Goal: Information Seeking & Learning: Learn about a topic

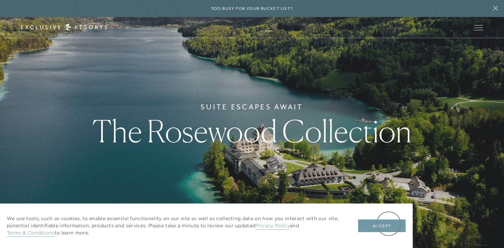
click at [388, 223] on button "Accept" at bounding box center [381, 225] width 47 height 13
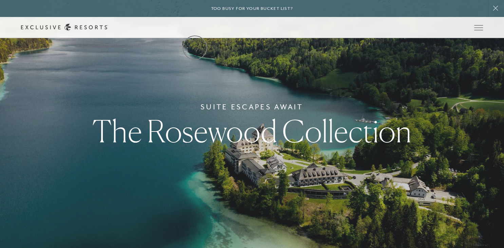
click at [0, 0] on link "The Collection" at bounding box center [0, 0] width 0 height 0
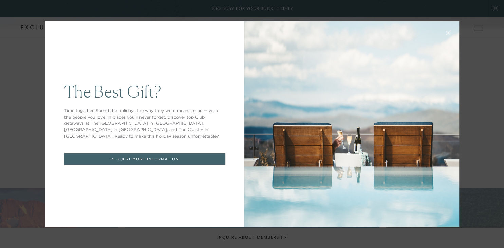
drag, startPoint x: 501, startPoint y: 8, endPoint x: 497, endPoint y: 51, distance: 43.6
click at [447, 32] on icon at bounding box center [447, 33] width 5 height 5
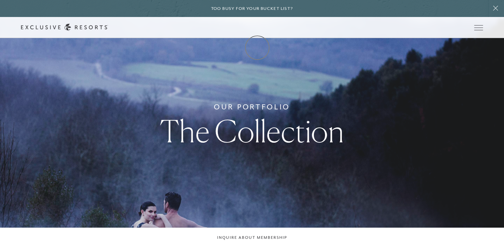
click at [0, 0] on link "Membership" at bounding box center [0, 0] width 0 height 0
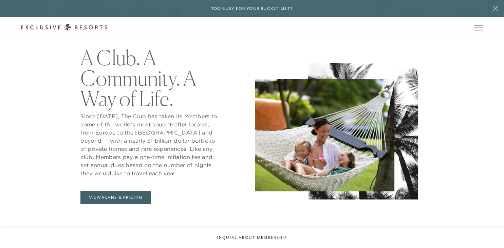
scroll to position [265, 0]
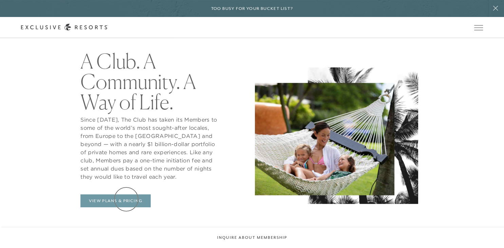
click at [126, 199] on link "View Plans & Pricing" at bounding box center [115, 200] width 70 height 13
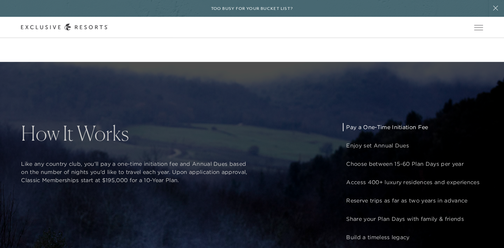
scroll to position [486, 0]
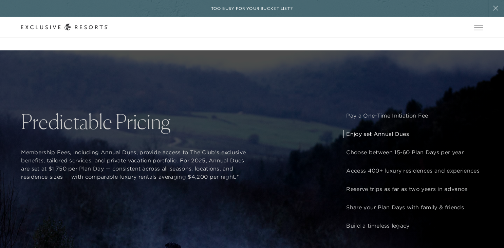
click at [384, 131] on p "Enjoy set Annual Dues" at bounding box center [412, 134] width 133 height 8
